Goal: Task Accomplishment & Management: Complete application form

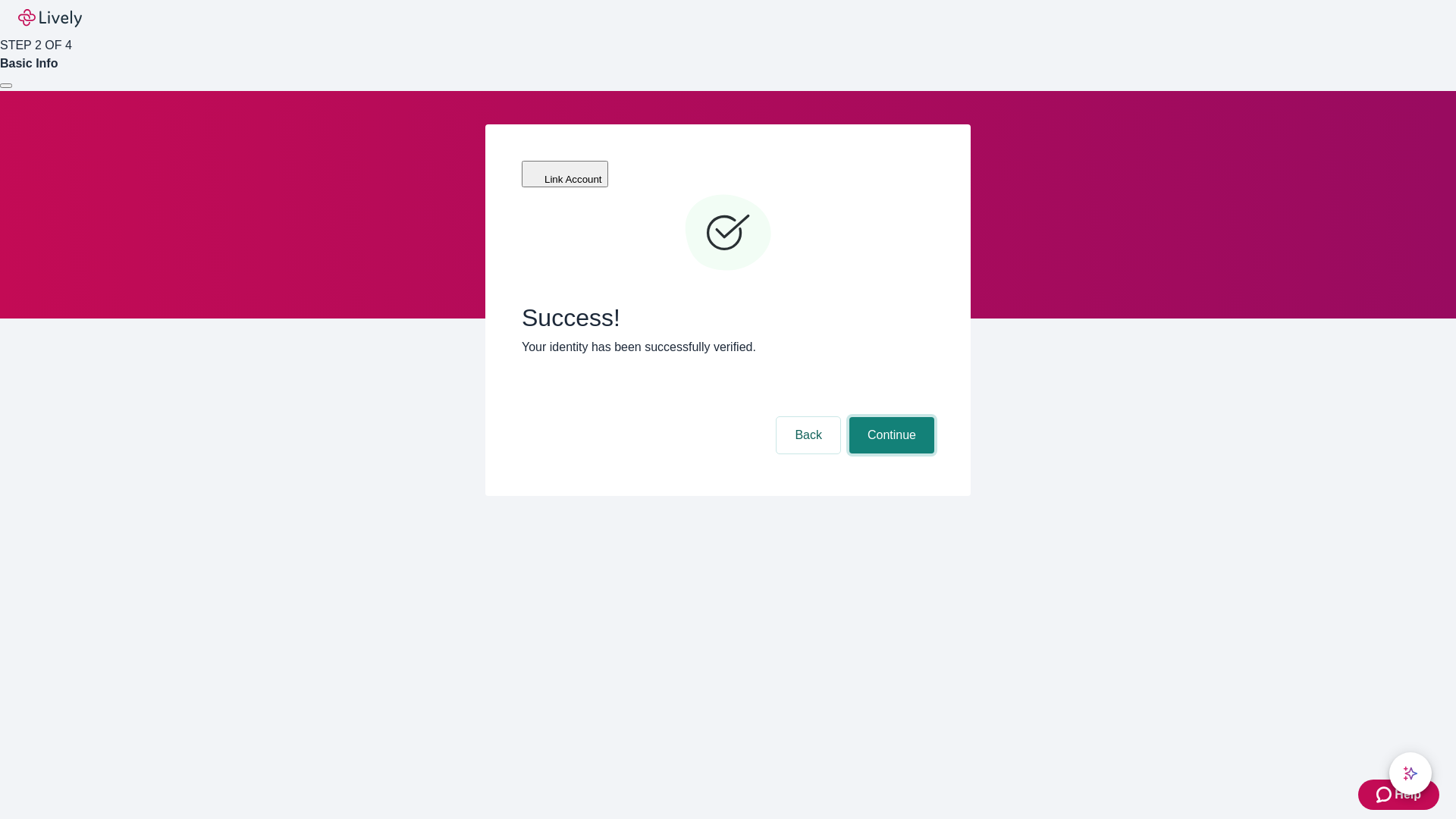
click at [890, 417] on button "Continue" at bounding box center [891, 434] width 85 height 36
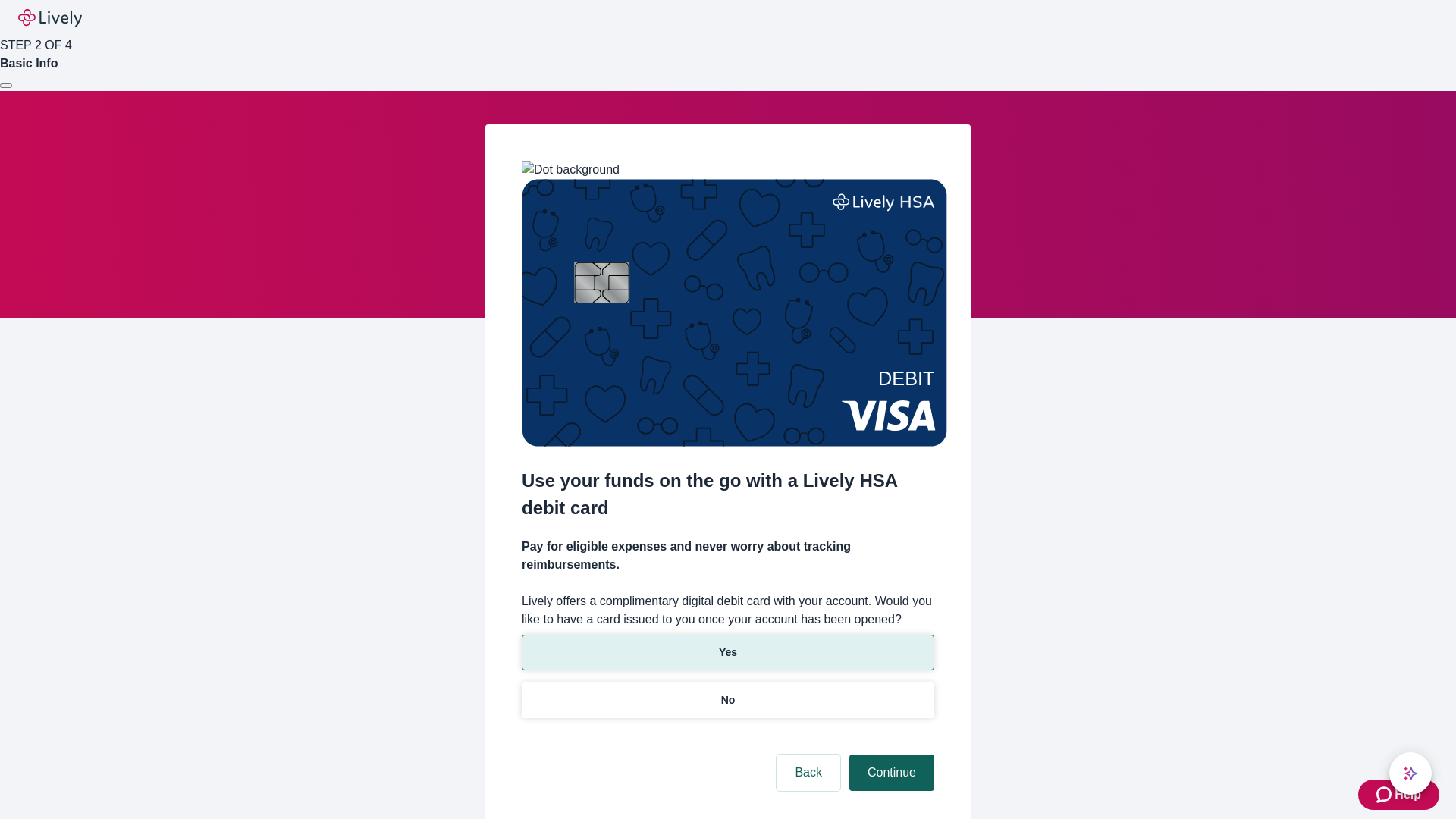
click at [728, 645] on p "Yes" at bounding box center [728, 653] width 18 height 16
click at [890, 754] on button "Continue" at bounding box center [891, 772] width 85 height 36
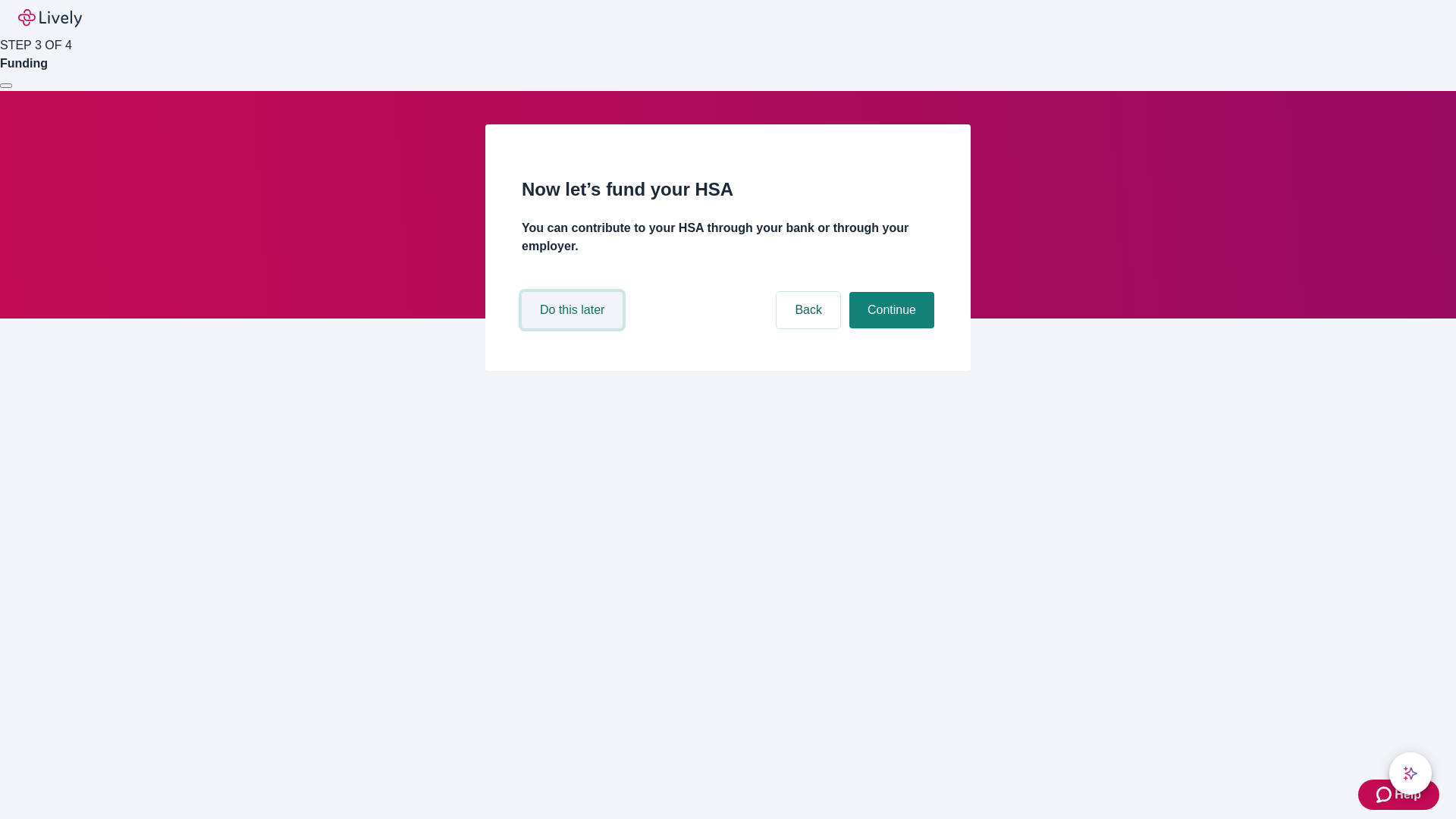
click at [574, 328] on button "Do this later" at bounding box center [572, 310] width 101 height 36
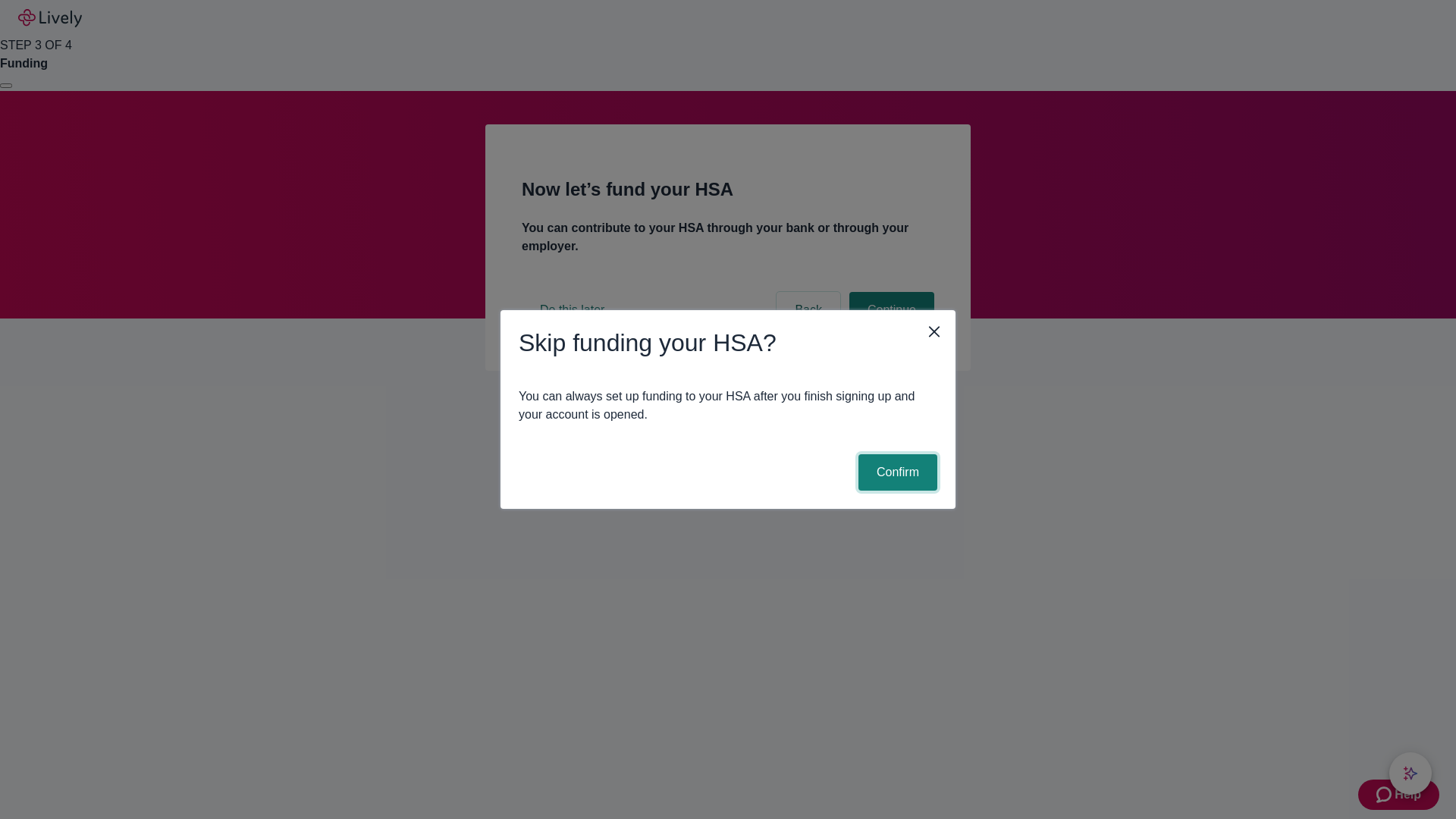
click at [896, 473] on button "Confirm" at bounding box center [898, 472] width 79 height 36
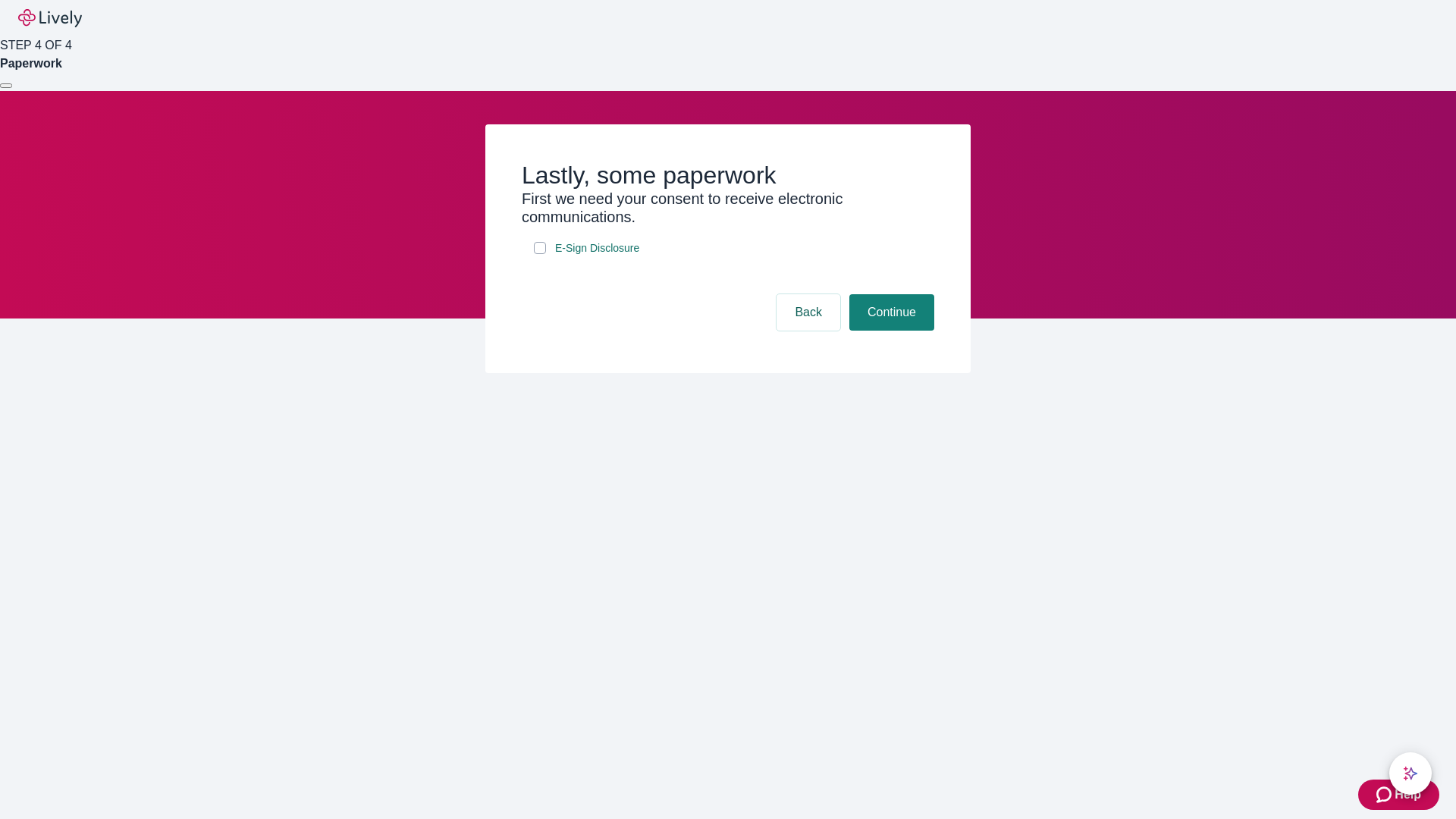
click at [540, 254] on input "E-Sign Disclosure" at bounding box center [540, 248] width 12 height 12
checkbox input "true"
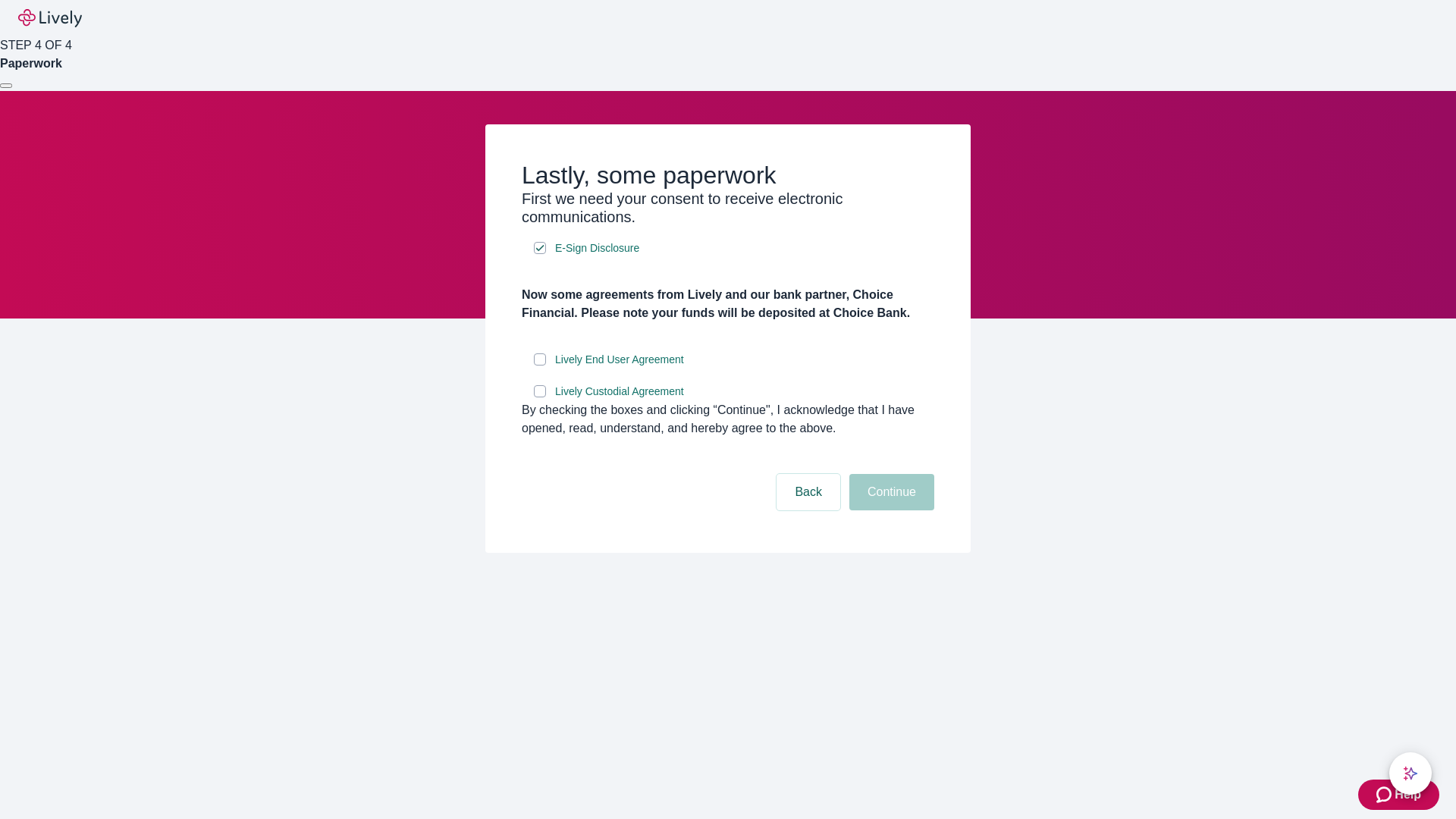
click at [540, 365] on input "Lively End User Agreement" at bounding box center [540, 360] width 12 height 12
checkbox input "true"
click at [540, 397] on input "Lively Custodial Agreement" at bounding box center [540, 392] width 12 height 12
checkbox input "true"
click at [890, 510] on button "Continue" at bounding box center [891, 491] width 85 height 36
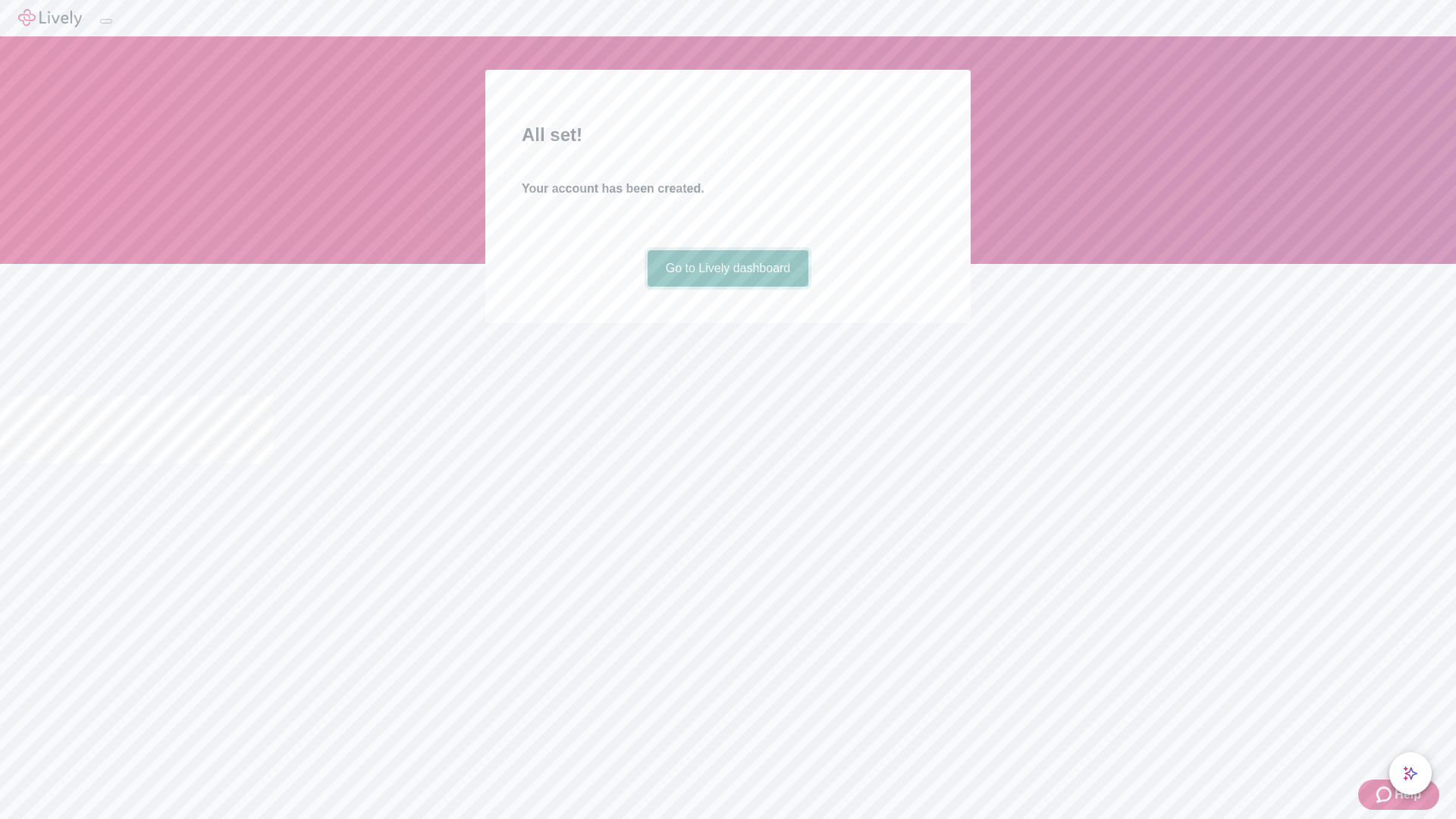
click at [728, 287] on link "Go to Lively dashboard" at bounding box center [728, 268] width 161 height 36
